Goal: Complete application form

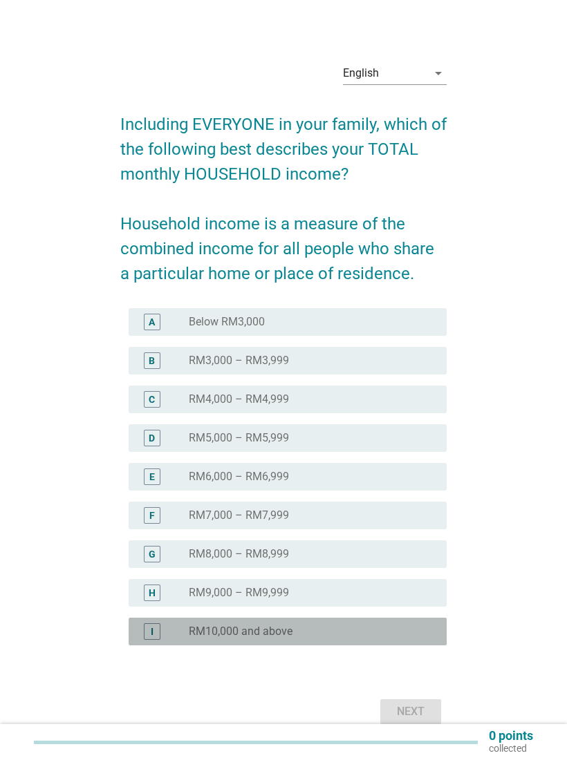
click at [367, 634] on div "radio_button_unchecked RM10,000 and above" at bounding box center [307, 632] width 236 height 14
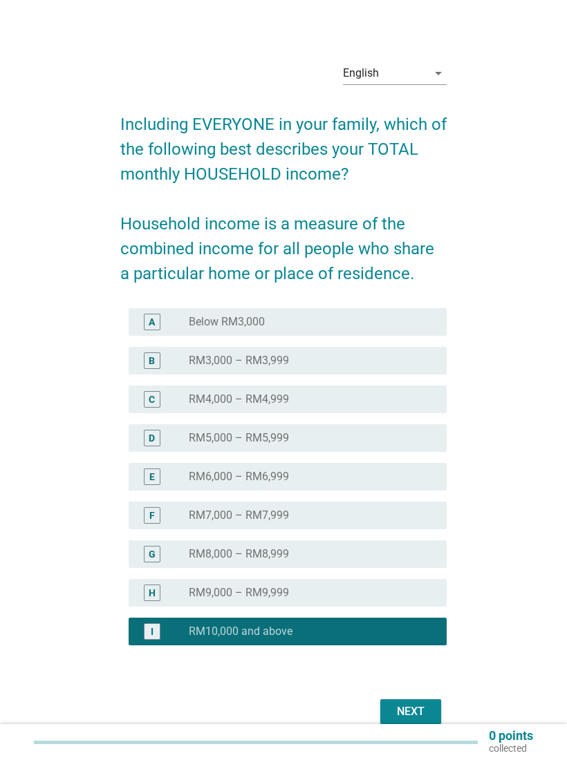
click at [404, 708] on div "Next" at bounding box center [410, 712] width 39 height 17
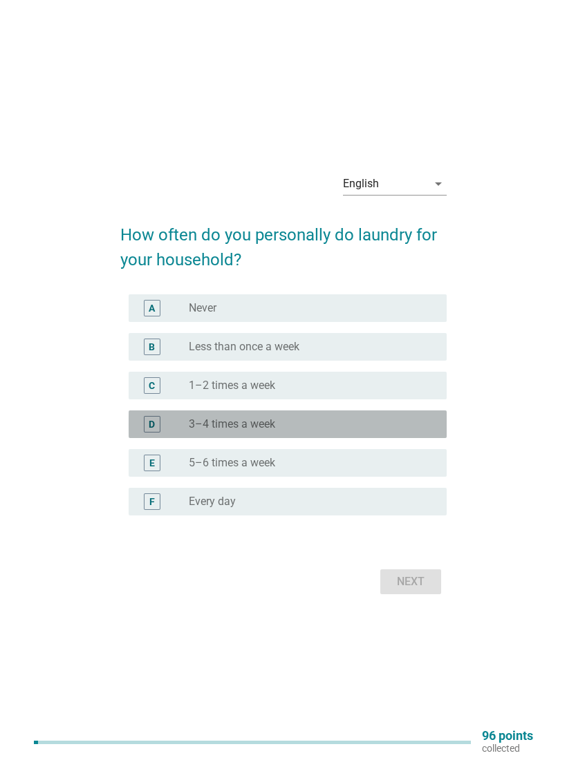
click at [360, 433] on div "D radio_button_unchecked 3–4 times a week" at bounding box center [288, 425] width 318 height 28
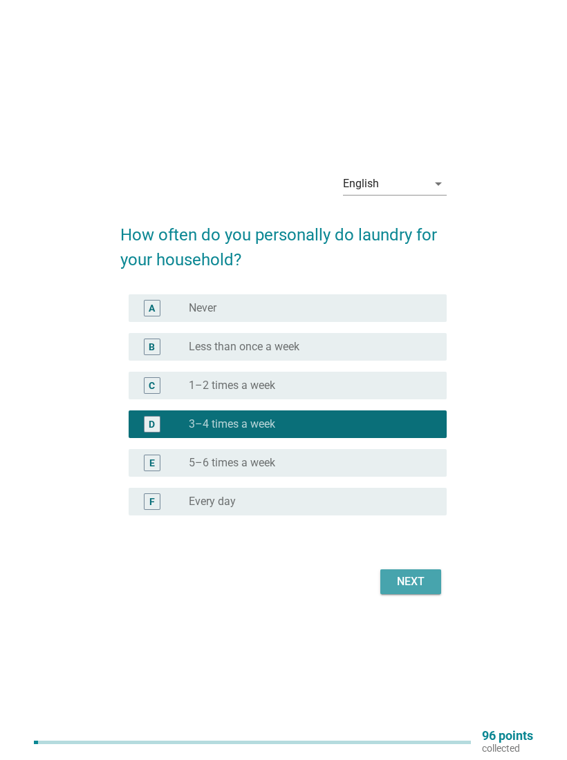
click at [424, 579] on div "Next" at bounding box center [410, 582] width 39 height 17
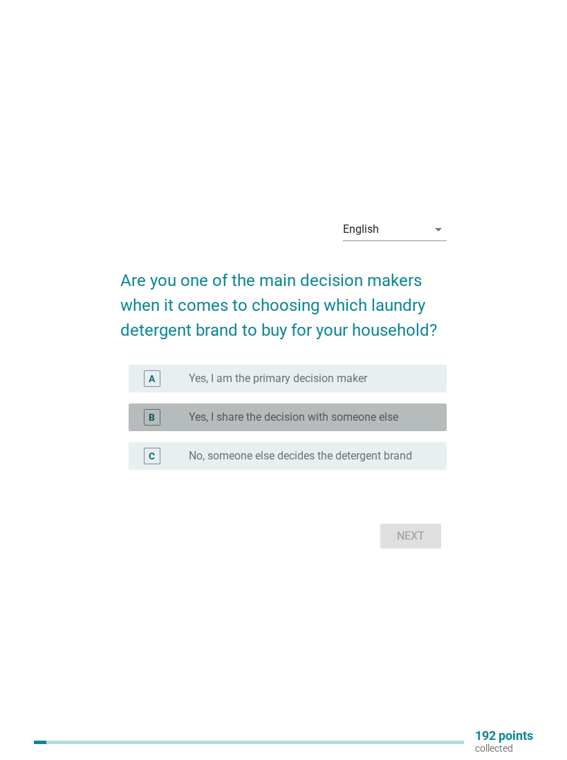
click at [410, 420] on div "radio_button_unchecked Yes, I share the decision with someone else" at bounding box center [307, 418] width 236 height 14
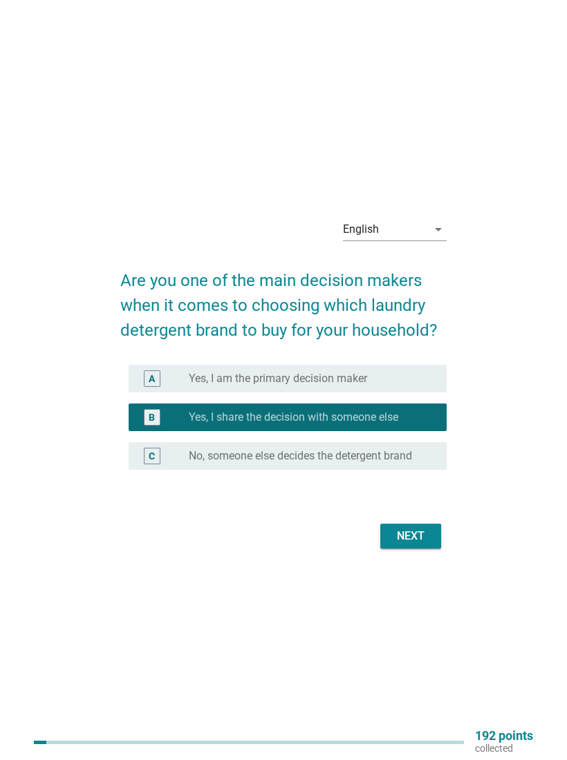
click at [418, 548] on button "Next" at bounding box center [410, 536] width 61 height 25
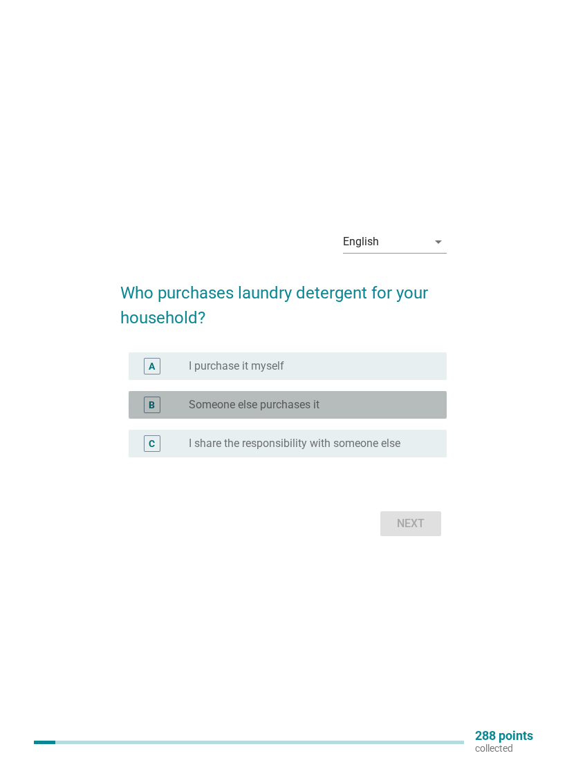
click at [385, 412] on div "radio_button_unchecked Someone else purchases it" at bounding box center [312, 405] width 247 height 17
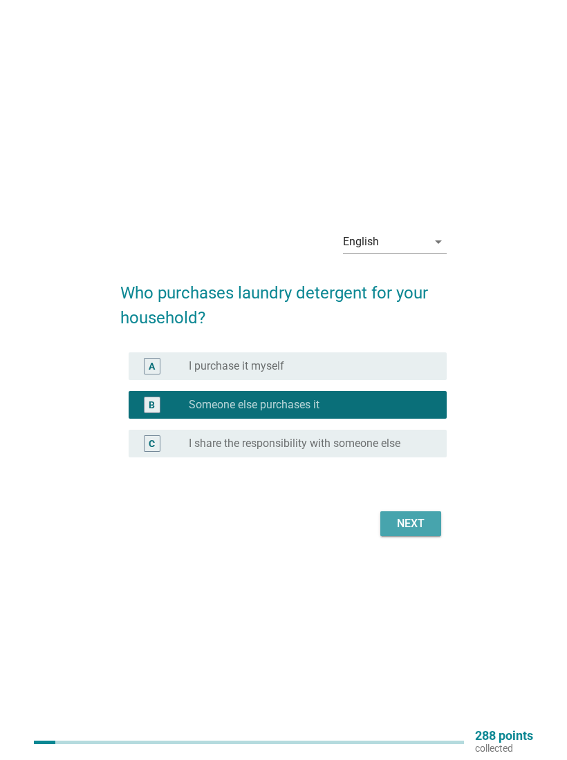
click at [420, 531] on div "Next" at bounding box center [410, 524] width 39 height 17
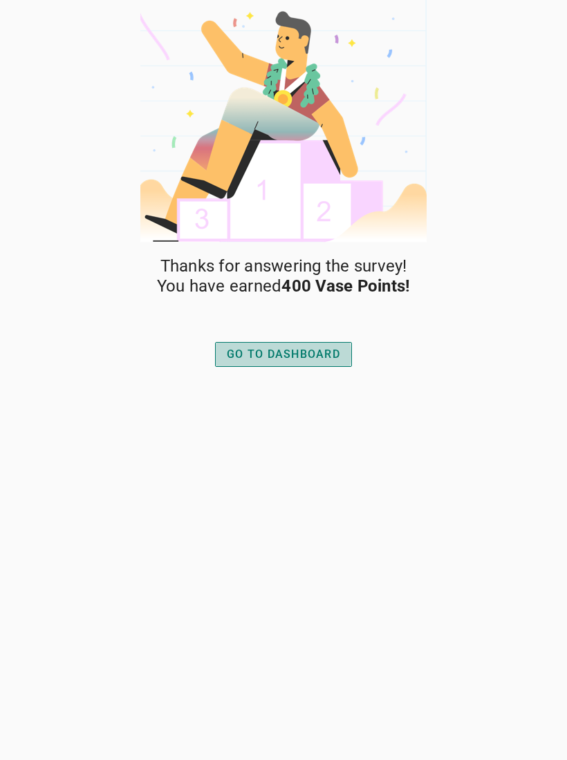
click at [323, 359] on div "GO TO DASHBOARD" at bounding box center [283, 354] width 113 height 17
